Goal: Task Accomplishment & Management: Manage account settings

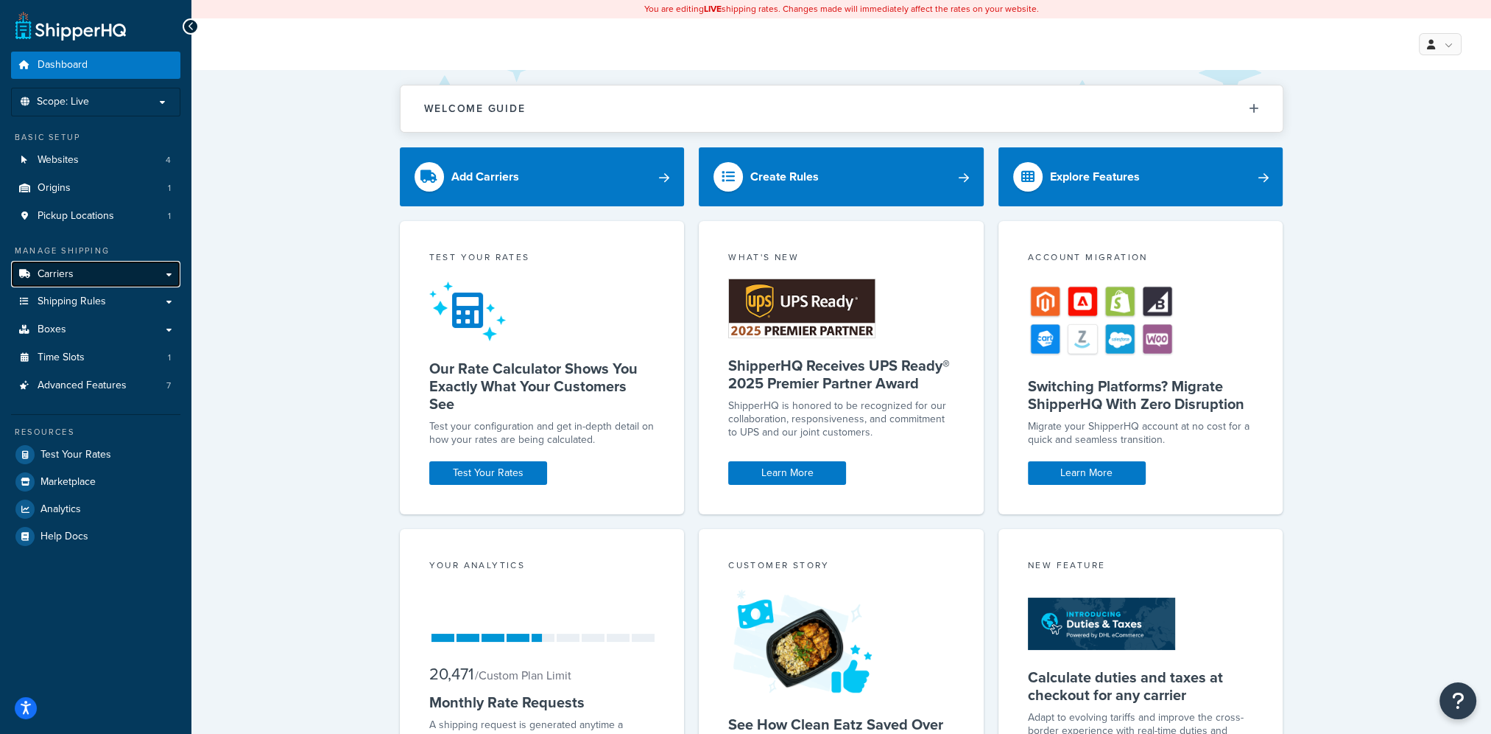
click at [127, 279] on link "Carriers" at bounding box center [95, 274] width 169 height 27
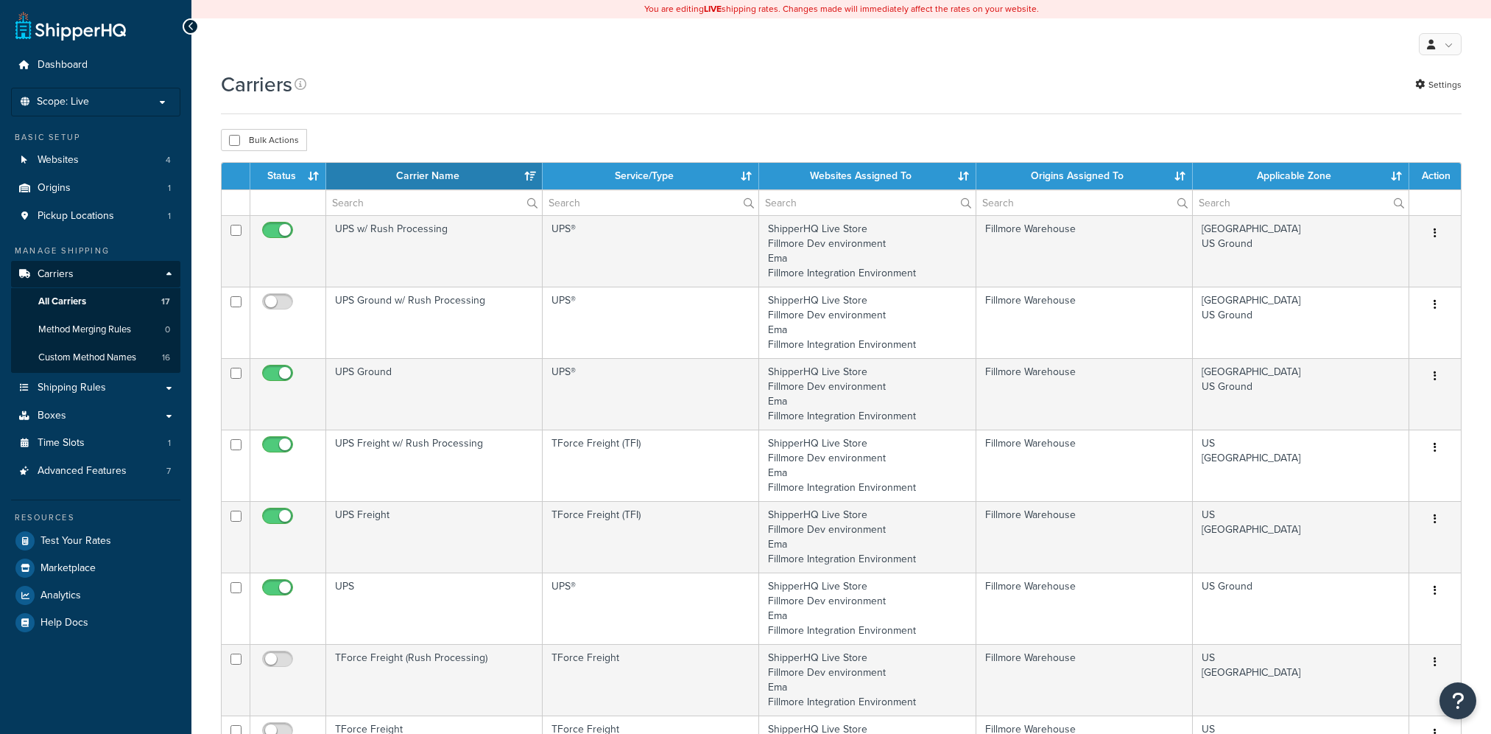
select select "15"
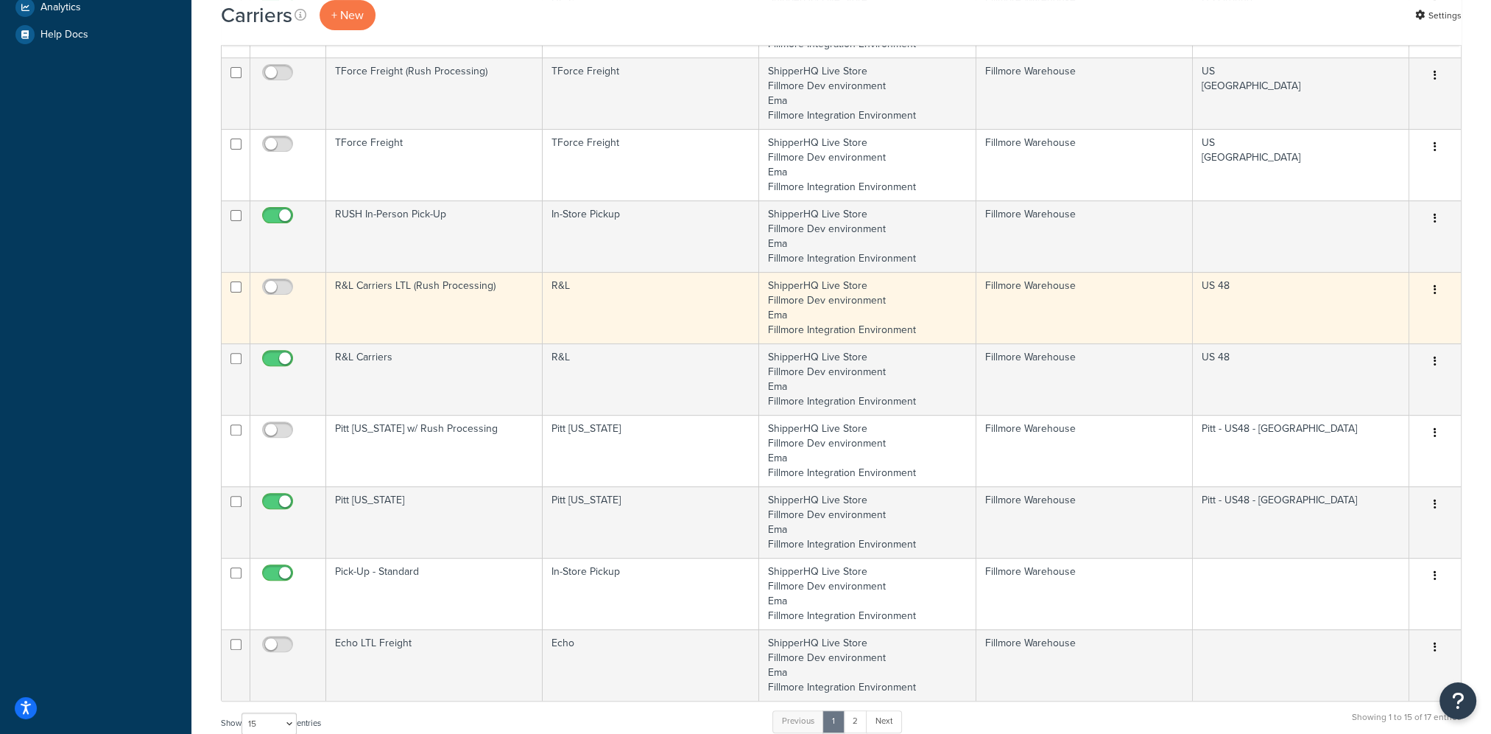
scroll to position [589, 0]
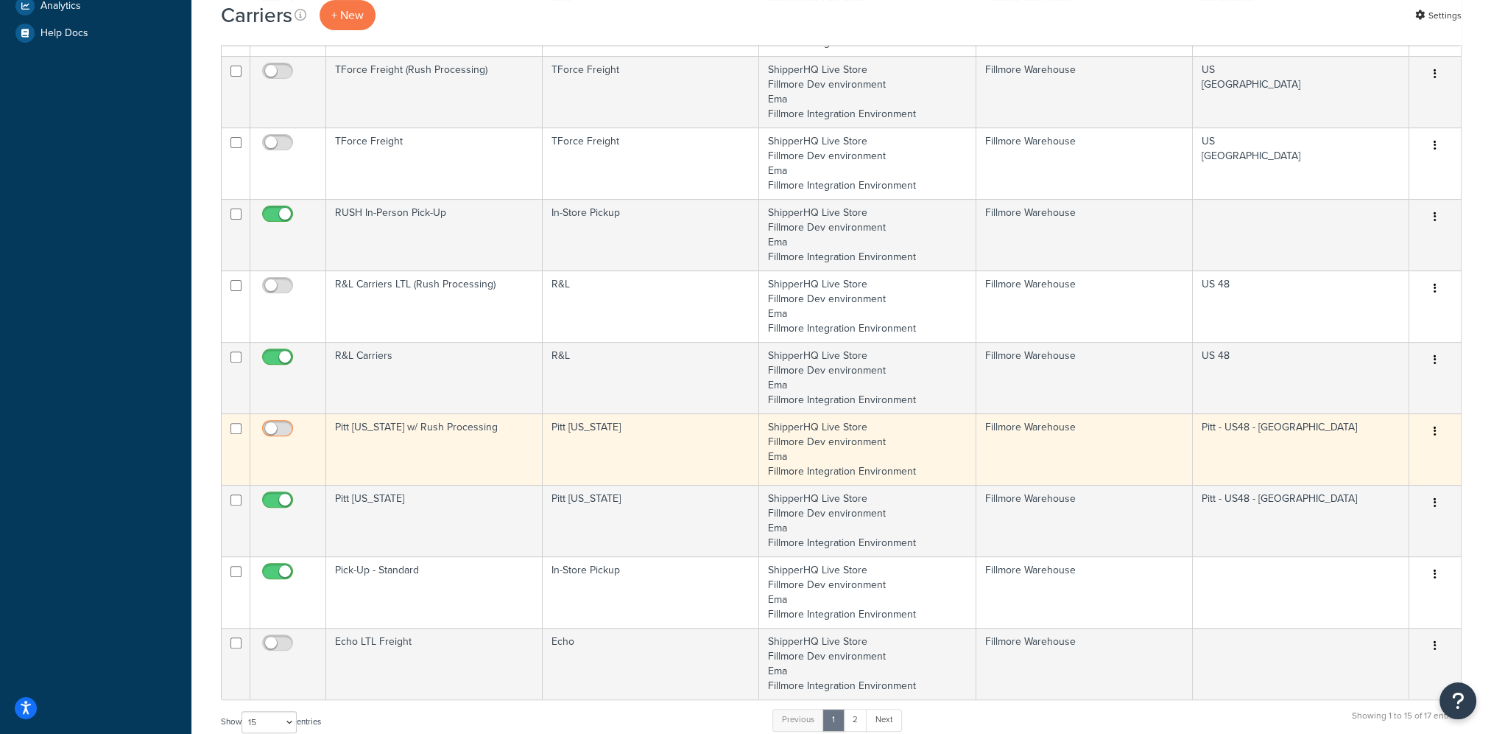
click at [273, 428] on input "checkbox" at bounding box center [279, 432] width 41 height 18
checkbox input "true"
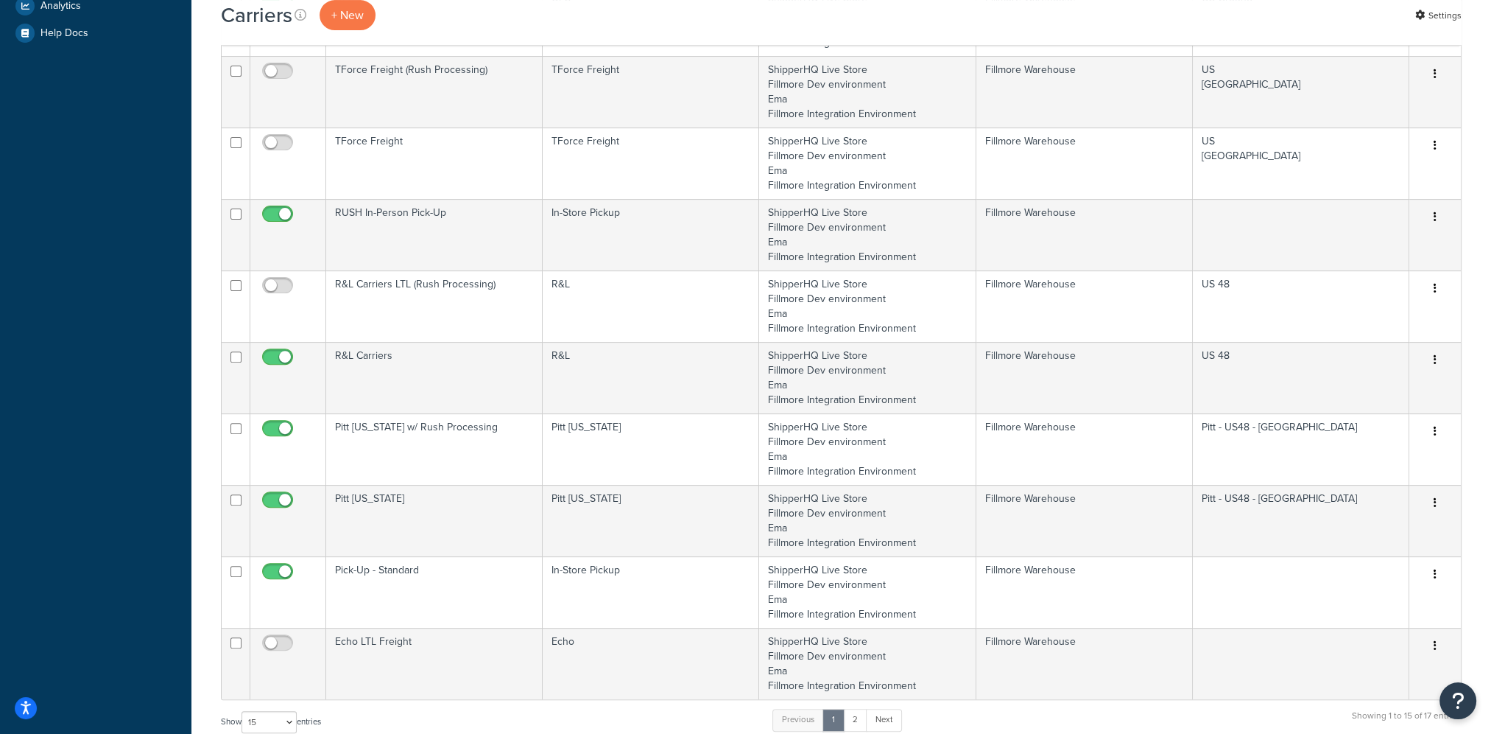
drag, startPoint x: 92, startPoint y: 448, endPoint x: 102, endPoint y: 448, distance: 9.6
click at [92, 448] on div "Dashboard Scope: Live Development Integration Test Basic Setup Websites 4 Origi…" at bounding box center [95, 268] width 191 height 1714
